Goal: Information Seeking & Learning: Learn about a topic

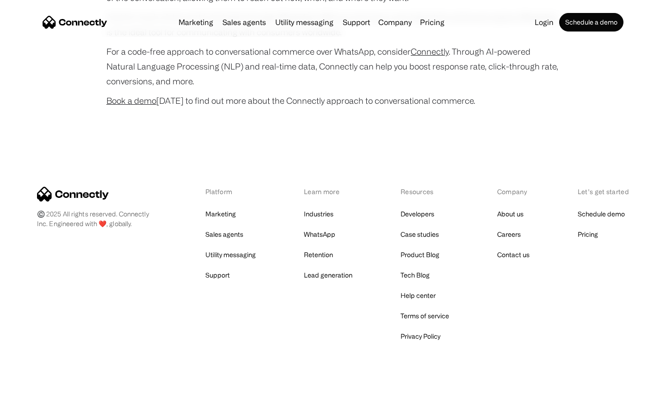
scroll to position [3659, 0]
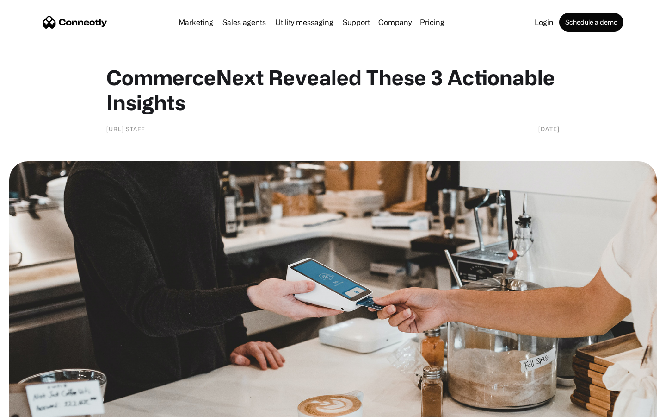
scroll to position [637, 0]
